Goal: Task Accomplishment & Management: Use online tool/utility

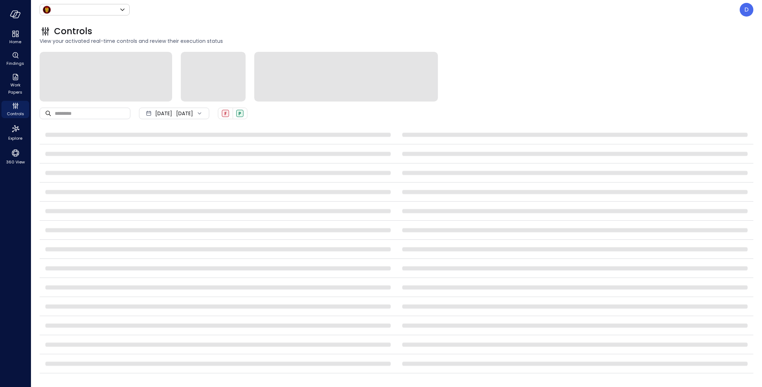
type input "*****"
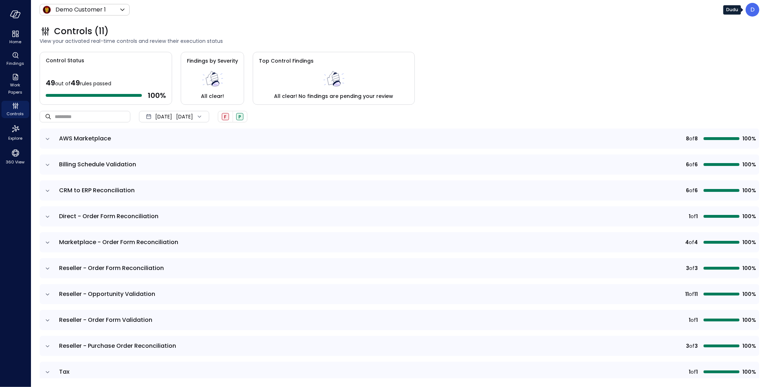
click at [757, 8] on div "D" at bounding box center [753, 10] width 14 height 14
click at [702, 72] on li "Builder" at bounding box center [722, 69] width 71 height 13
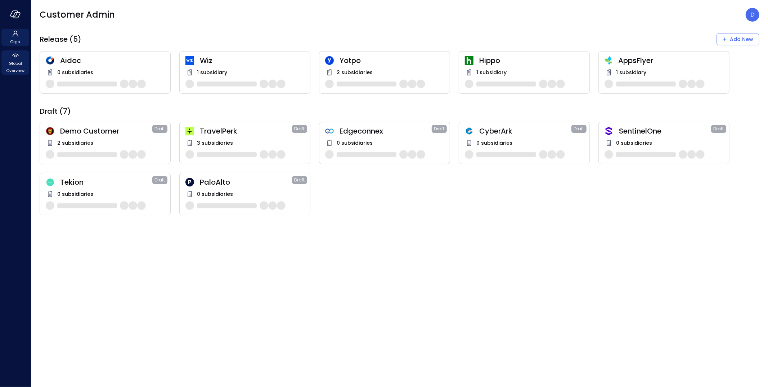
click at [13, 53] on icon at bounding box center [15, 55] width 9 height 9
click at [19, 62] on span "Global Overview" at bounding box center [15, 67] width 22 height 14
click at [13, 63] on span "Global Overview" at bounding box center [15, 67] width 22 height 14
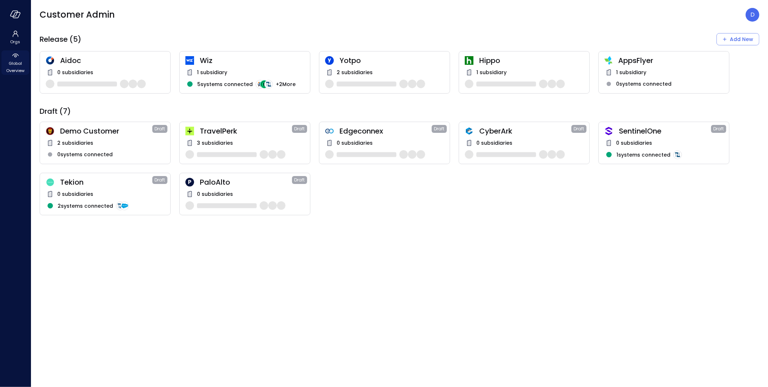
click at [16, 57] on icon at bounding box center [15, 55] width 9 height 9
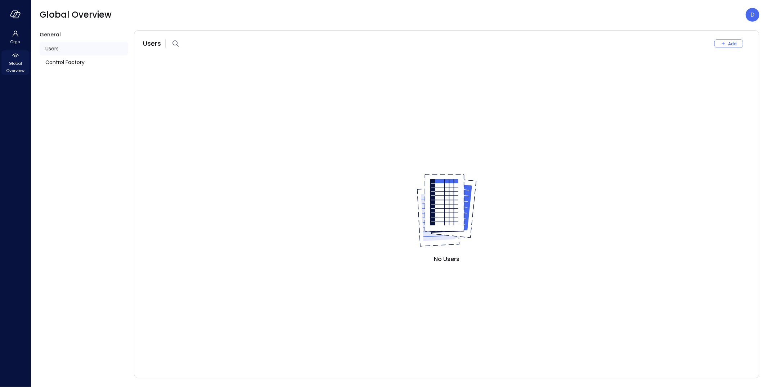
click at [17, 63] on span "Global Overview" at bounding box center [15, 67] width 22 height 14
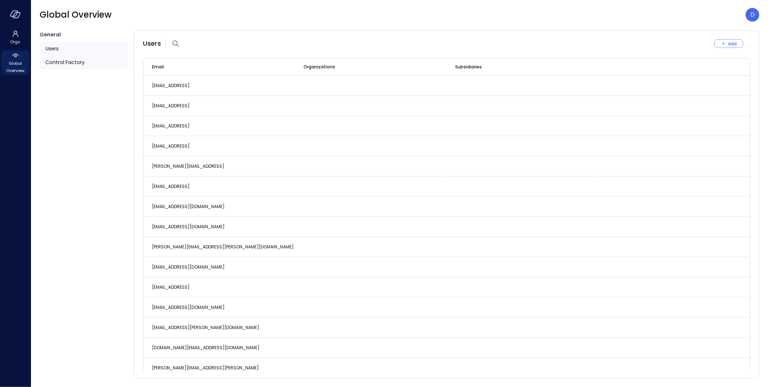
click at [61, 59] on span "Control Factory" at bounding box center [64, 62] width 39 height 8
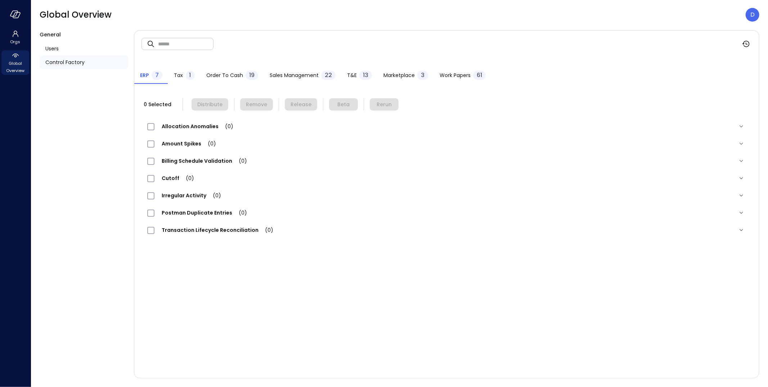
drag, startPoint x: 449, startPoint y: 66, endPoint x: 456, endPoint y: 76, distance: 11.4
click at [450, 66] on div "ERP 7 Tax 1 Order to Cash 19 Sales Management 22 T&E 13 Marketplace 3 Work Pape…" at bounding box center [446, 70] width 625 height 27
click at [456, 76] on span "Work Papers" at bounding box center [455, 75] width 31 height 8
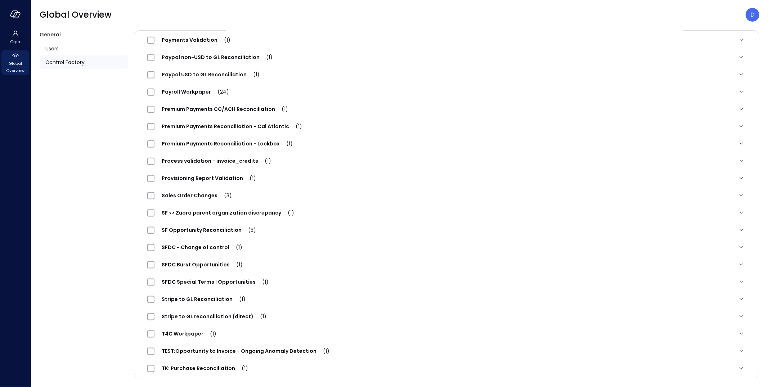
scroll to position [716, 0]
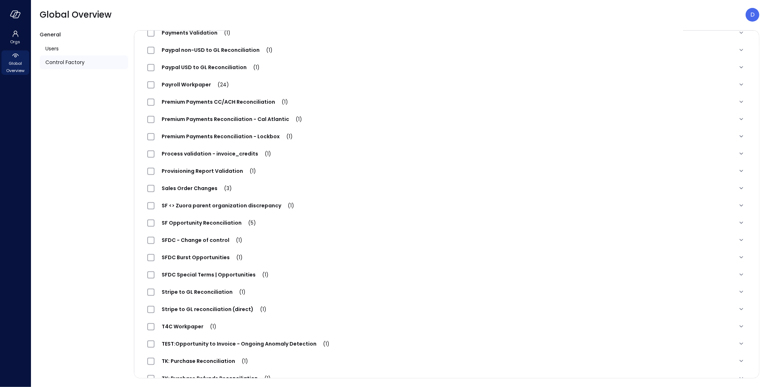
click at [211, 274] on span "SFDC Special Terms | Opportunities (1)" at bounding box center [214, 274] width 121 height 7
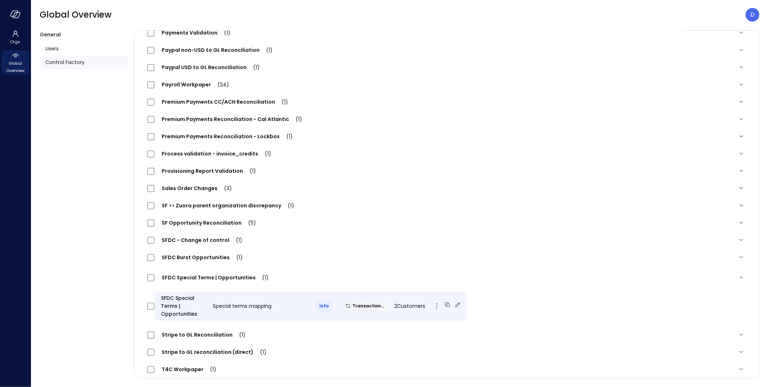
click at [454, 303] on icon at bounding box center [457, 304] width 7 height 7
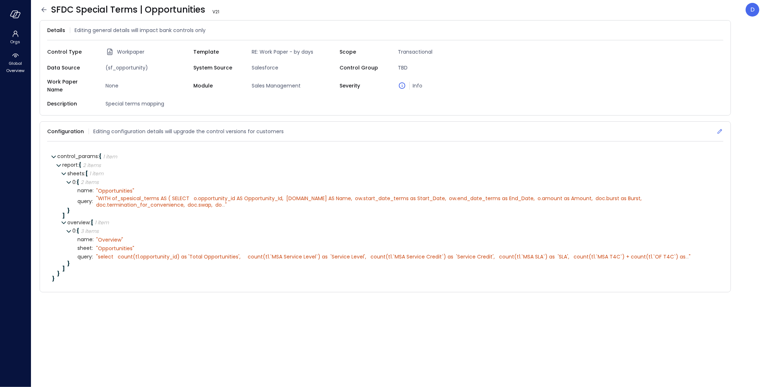
drag, startPoint x: 720, startPoint y: 127, endPoint x: 709, endPoint y: 127, distance: 10.8
click at [719, 128] on icon at bounding box center [719, 131] width 7 height 7
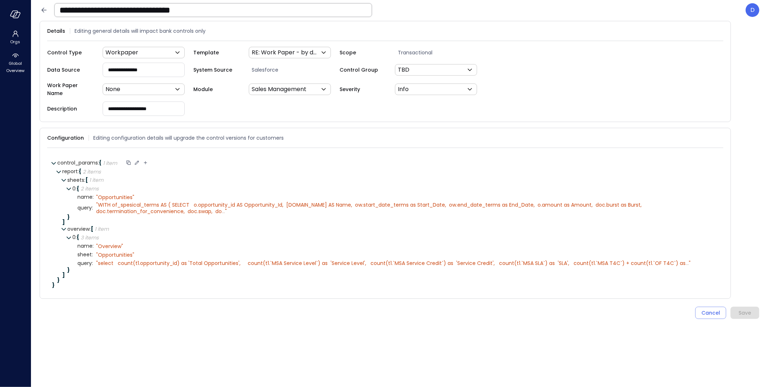
click at [137, 160] on icon at bounding box center [137, 163] width 6 height 6
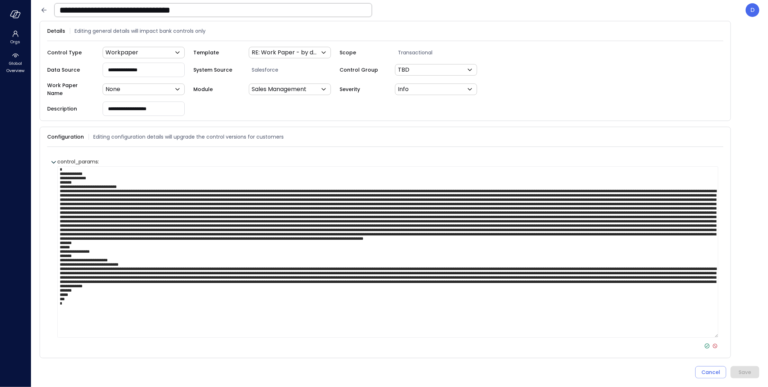
click at [138, 179] on textarea at bounding box center [387, 251] width 661 height 171
click at [714, 343] on icon at bounding box center [715, 346] width 6 height 6
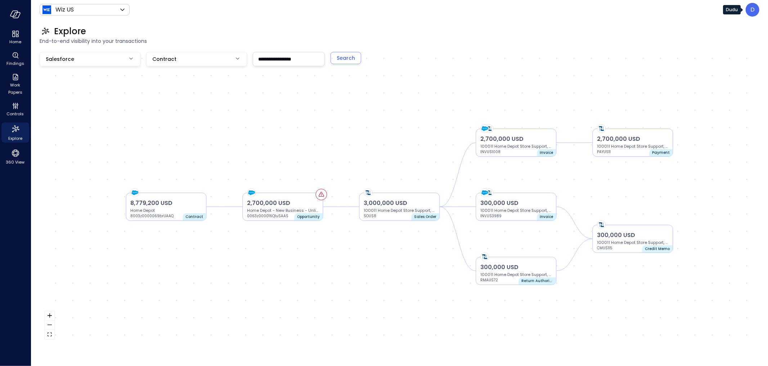
click at [748, 10] on div "D" at bounding box center [753, 10] width 14 height 14
click at [730, 84] on li "Platform" at bounding box center [722, 82] width 71 height 13
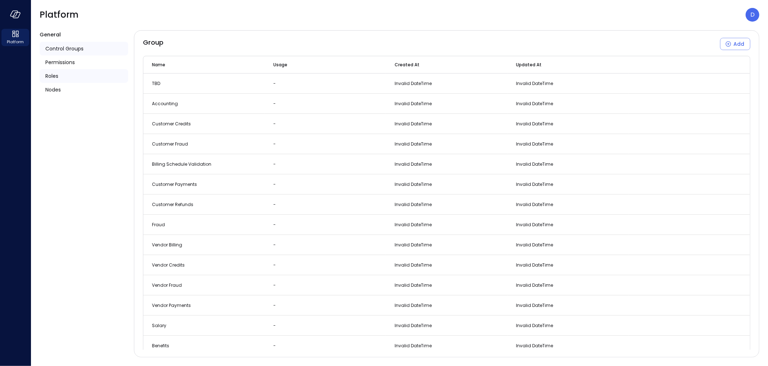
click at [52, 73] on span "Roles" at bounding box center [51, 76] width 13 height 8
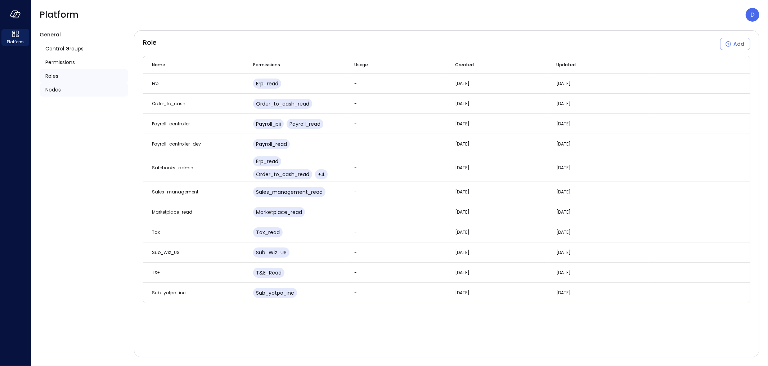
click at [54, 91] on span "Nodes" at bounding box center [52, 90] width 15 height 8
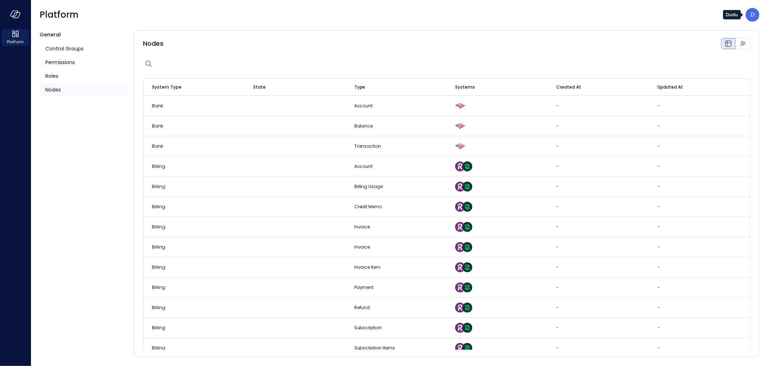
click at [758, 16] on div "D" at bounding box center [753, 15] width 14 height 14
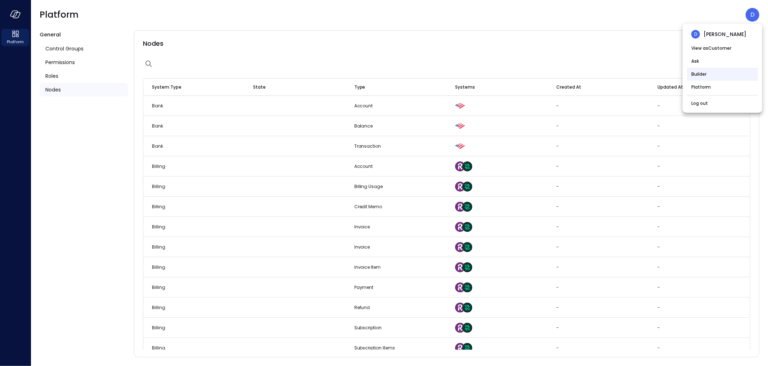
click at [713, 72] on li "Builder" at bounding box center [722, 74] width 71 height 13
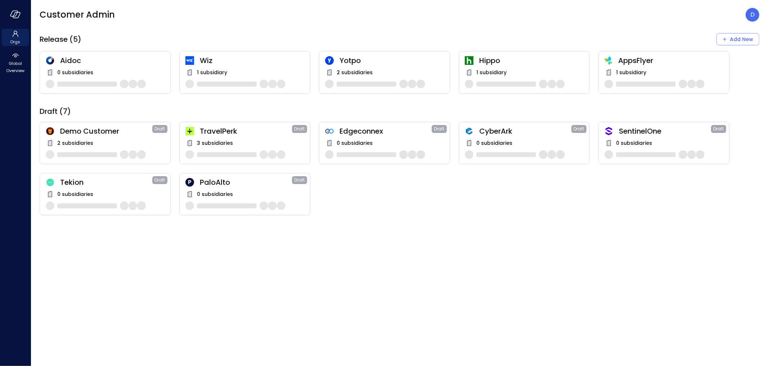
click at [213, 62] on span "Wiz" at bounding box center [252, 60] width 104 height 9
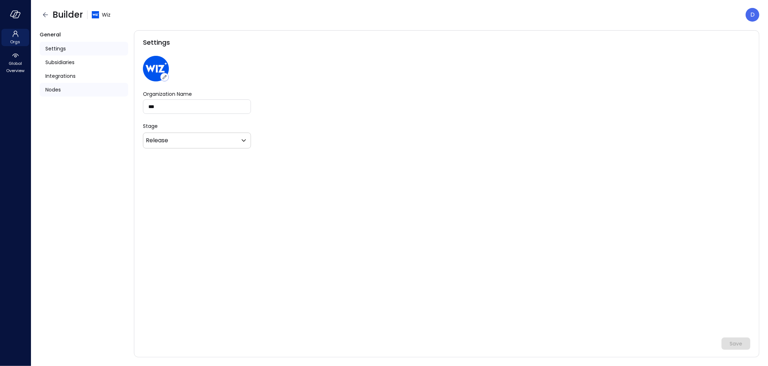
click at [83, 87] on div "Nodes" at bounding box center [84, 90] width 89 height 14
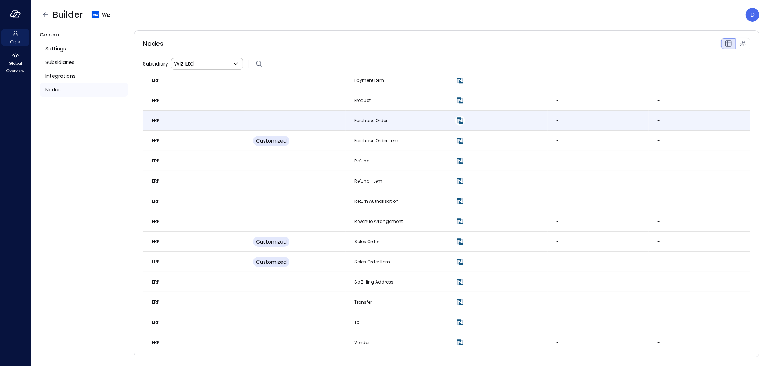
scroll to position [814, 0]
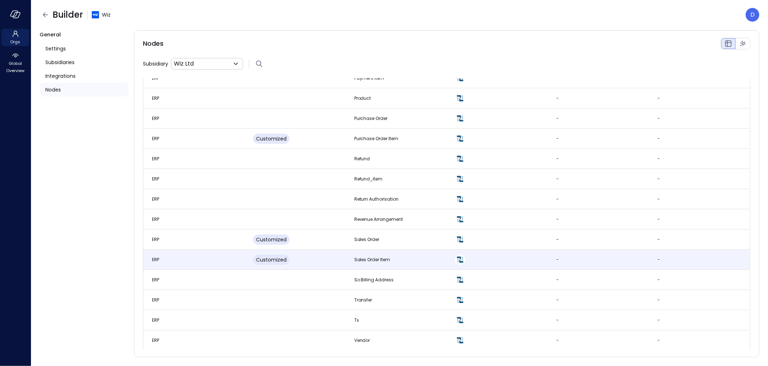
click at [326, 263] on td "Customized" at bounding box center [294, 260] width 101 height 20
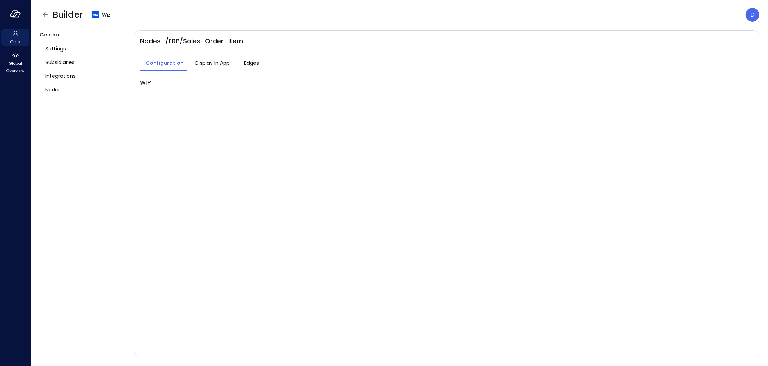
click at [207, 64] on span "Display In App" at bounding box center [212, 63] width 35 height 8
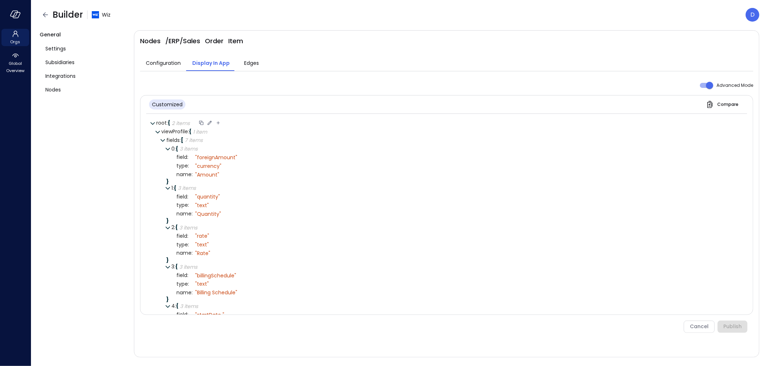
click at [208, 122] on icon at bounding box center [209, 123] width 6 height 6
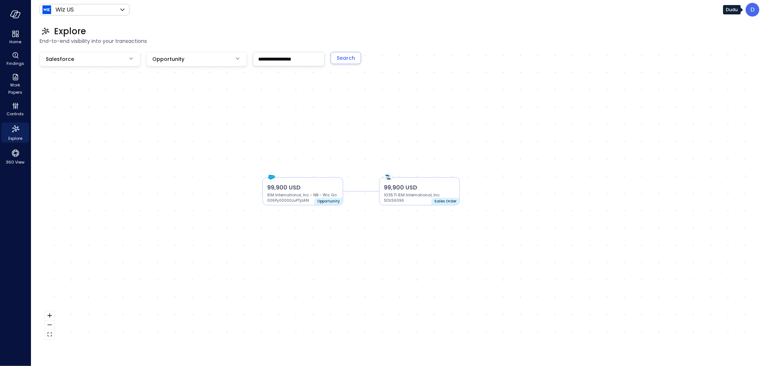
click at [753, 8] on p "D" at bounding box center [752, 9] width 4 height 9
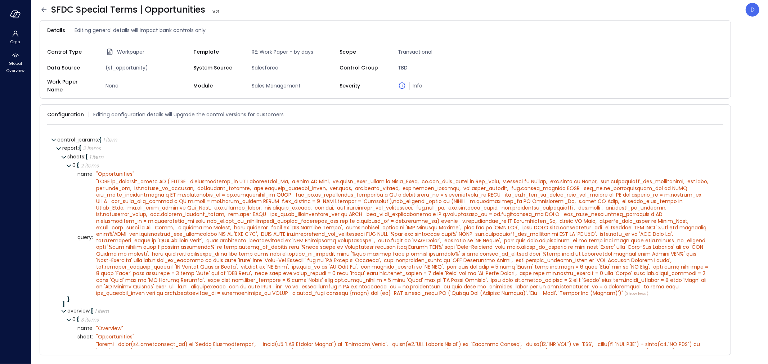
scroll to position [59, 0]
